Goal: Information Seeking & Learning: Find specific fact

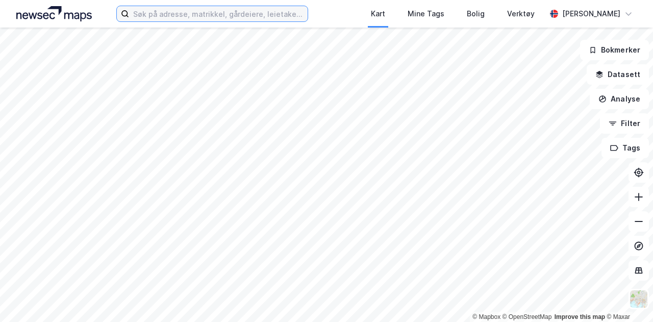
click at [186, 11] on input at bounding box center [218, 13] width 179 height 15
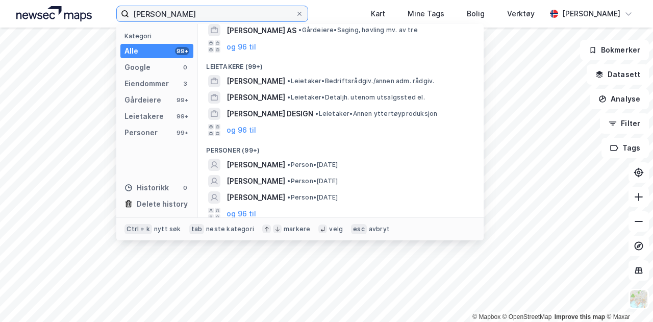
scroll to position [157, 0]
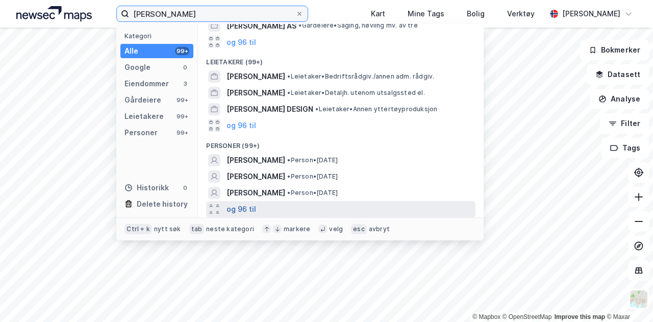
type input "[PERSON_NAME]"
click at [253, 207] on button "og 96 til" at bounding box center [242, 209] width 30 height 12
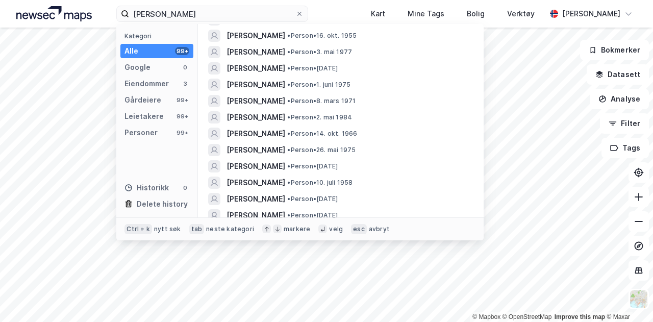
scroll to position [333, 0]
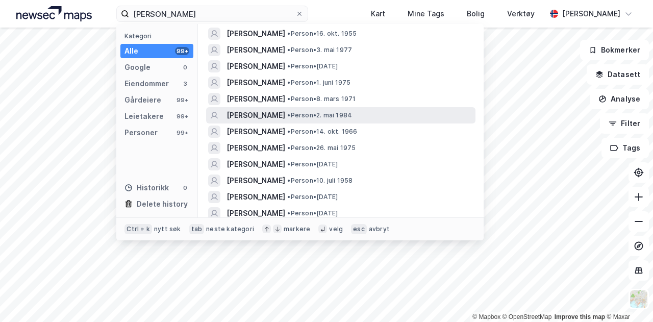
click at [334, 116] on span "• Person • 2. mai 1984" at bounding box center [319, 115] width 65 height 8
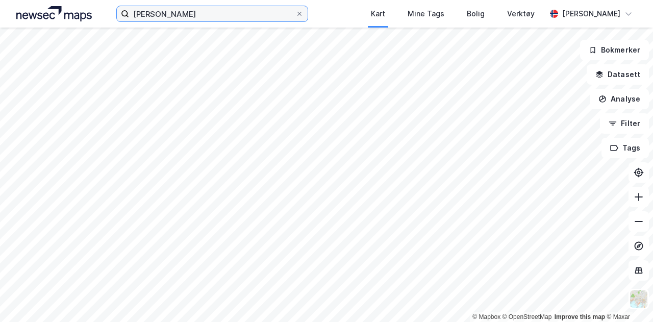
click at [252, 15] on input "[PERSON_NAME]" at bounding box center [212, 13] width 166 height 15
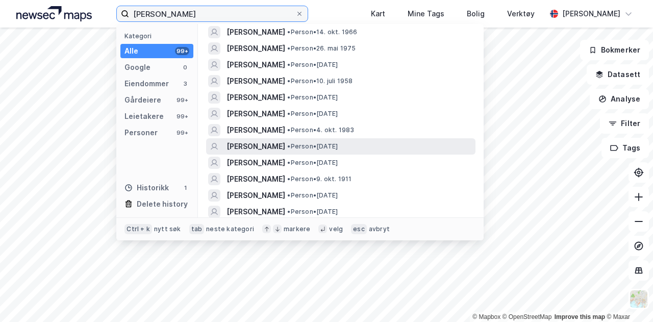
scroll to position [430, 0]
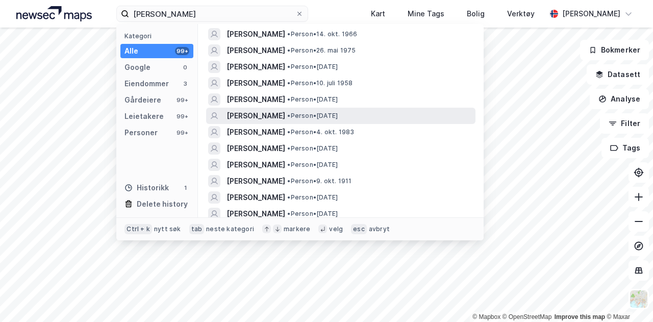
click at [338, 116] on span "• Person • [DATE]" at bounding box center [312, 116] width 51 height 8
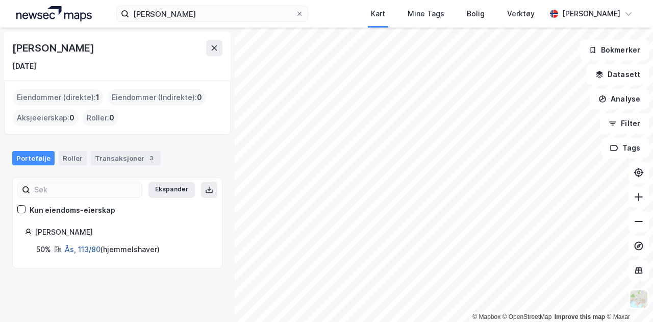
click at [95, 251] on link "Ås, 113/80" at bounding box center [83, 249] width 36 height 9
